Goal: Task Accomplishment & Management: Manage account settings

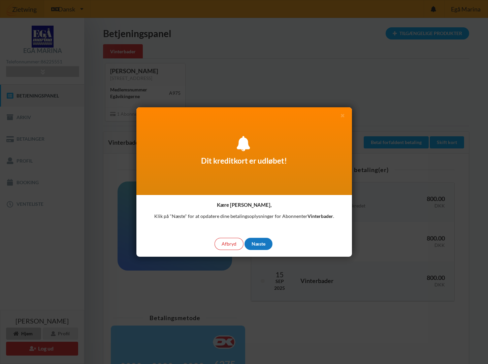
click at [257, 244] on div "Næste" at bounding box center [259, 244] width 28 height 12
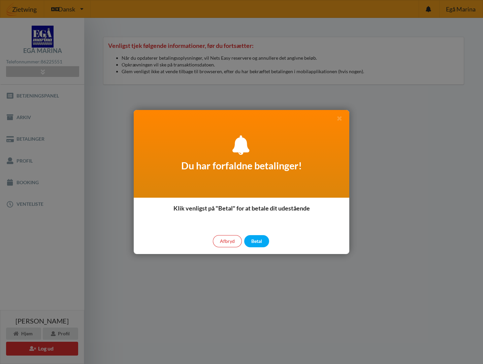
drag, startPoint x: 149, startPoint y: 146, endPoint x: 152, endPoint y: 154, distance: 8.4
click at [152, 154] on div "Du har forfaldne betalinger!" at bounding box center [242, 154] width 216 height 88
click at [223, 239] on div "Afbryd" at bounding box center [227, 241] width 29 height 12
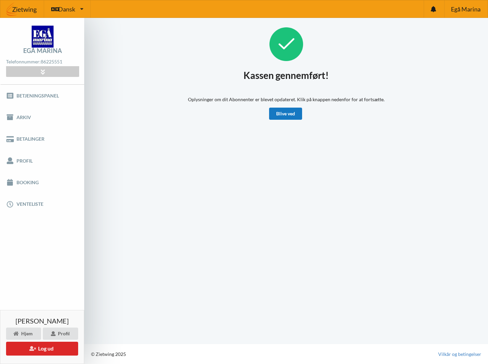
click at [284, 113] on link "Blive ved" at bounding box center [285, 114] width 33 height 12
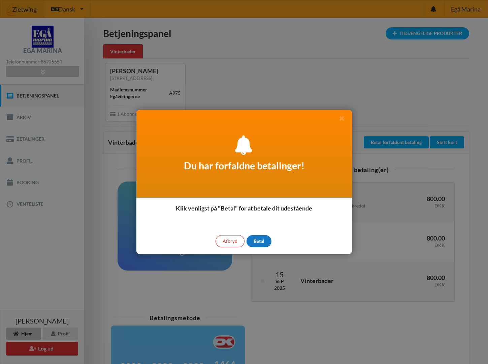
click at [260, 242] on div "Betal" at bounding box center [259, 241] width 25 height 12
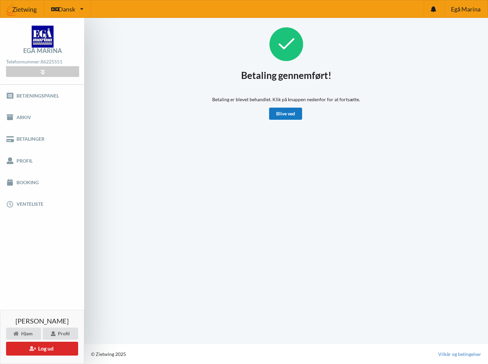
click at [290, 112] on link "Blive ved" at bounding box center [285, 114] width 33 height 12
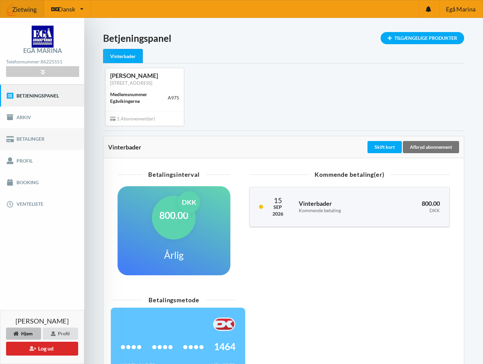
click at [12, 142] on icon at bounding box center [10, 139] width 8 height 7
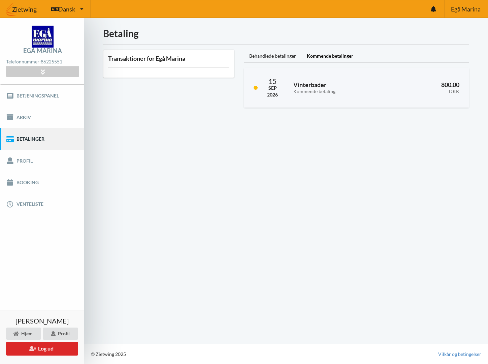
click at [264, 57] on div "Behandlede betalinger" at bounding box center [273, 56] width 58 height 13
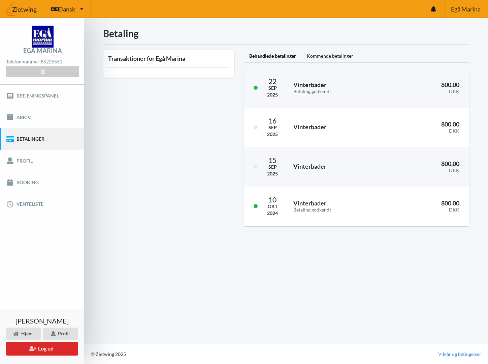
click at [194, 165] on div "Transaktioner for Egå Marina" at bounding box center [168, 138] width 141 height 186
click at [21, 180] on link "Booking" at bounding box center [42, 183] width 84 height 22
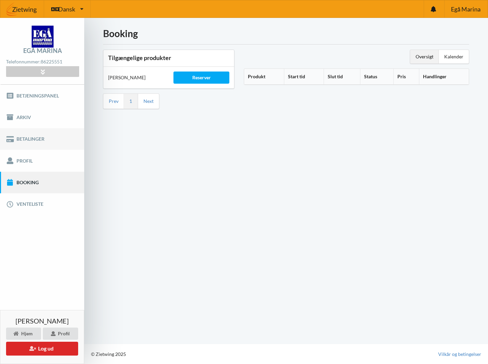
click at [22, 137] on link "Betalinger" at bounding box center [42, 139] width 84 height 22
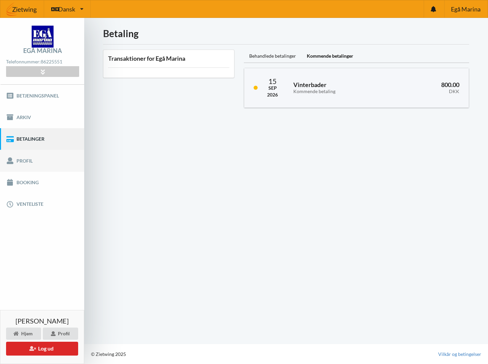
click at [20, 162] on link "Profil" at bounding box center [42, 161] width 84 height 22
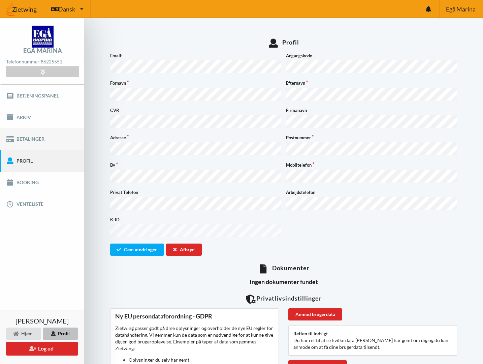
click at [18, 140] on link "Betalinger" at bounding box center [42, 139] width 84 height 22
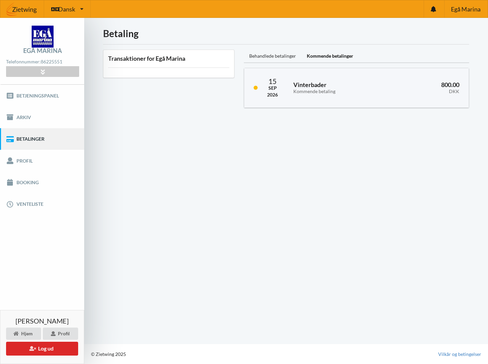
click at [263, 56] on div "Behandlede betalinger" at bounding box center [273, 56] width 58 height 13
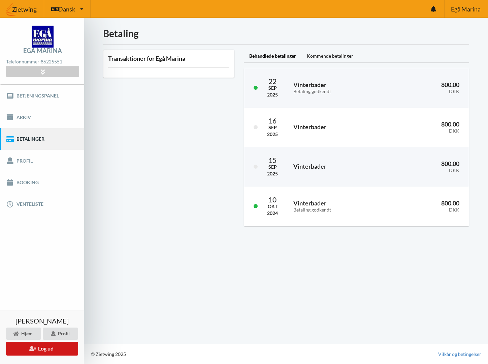
click at [41, 350] on button "Log ud" at bounding box center [42, 348] width 72 height 14
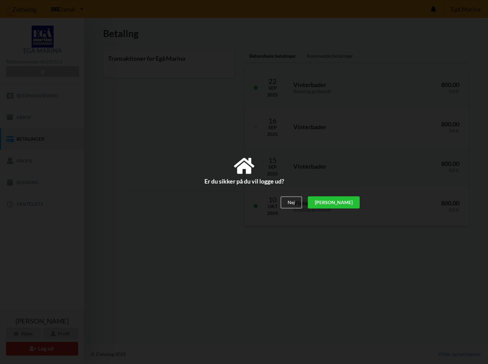
click at [347, 203] on div "[PERSON_NAME]" at bounding box center [334, 202] width 52 height 12
